Goal: Task Accomplishment & Management: Complete application form

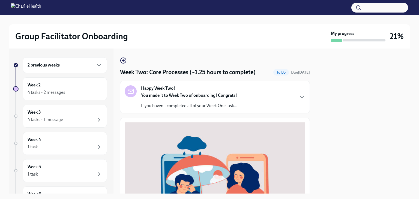
scroll to position [191, 0]
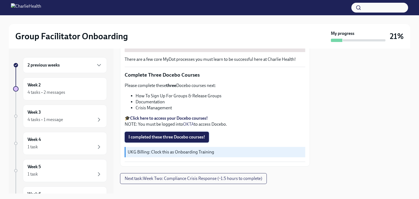
click at [154, 135] on span "I completed these three Docebo courses!" at bounding box center [167, 137] width 77 height 5
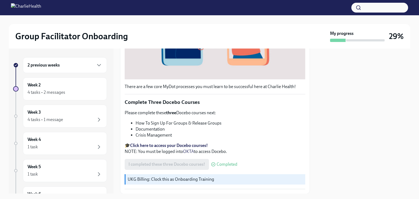
scroll to position [196, 0]
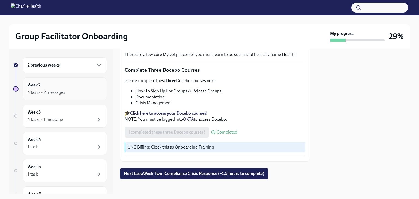
click at [61, 91] on div "4 tasks • 2 messages" at bounding box center [47, 93] width 38 height 6
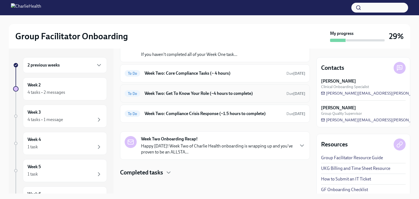
scroll to position [17, 0]
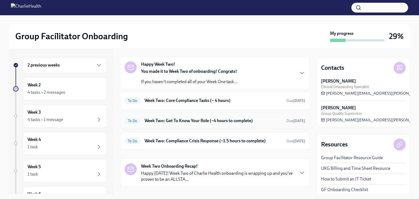
click at [173, 120] on h6 "Week Two: Get To Know Your Role (~4 hours to complete)" at bounding box center [214, 121] width 138 height 6
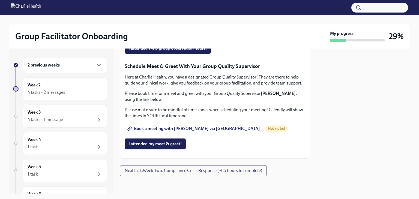
scroll to position [519, 0]
click at [166, 147] on span "I attended my meet & greet!" at bounding box center [155, 143] width 53 height 5
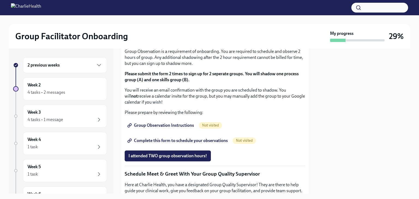
scroll to position [300, 0]
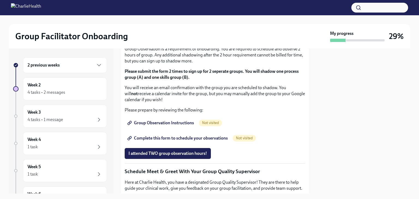
click at [172, 7] on span "I completed these three Docebo courses!" at bounding box center [167, 3] width 77 height 5
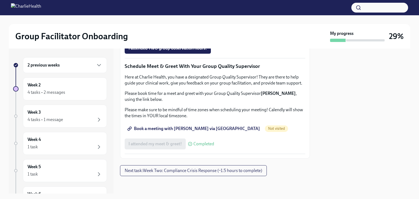
scroll to position [437, 0]
click at [168, 20] on span "Group Observation Instructions" at bounding box center [161, 17] width 65 height 5
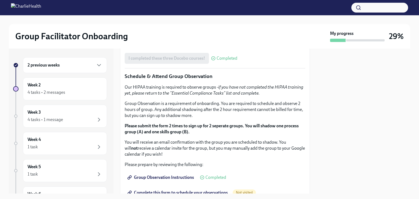
scroll to position [273, 0]
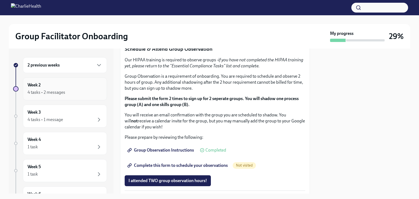
click at [61, 86] on div "Week 2 4 tasks • 2 messages" at bounding box center [65, 89] width 75 height 14
